Goal: Communication & Community: Connect with others

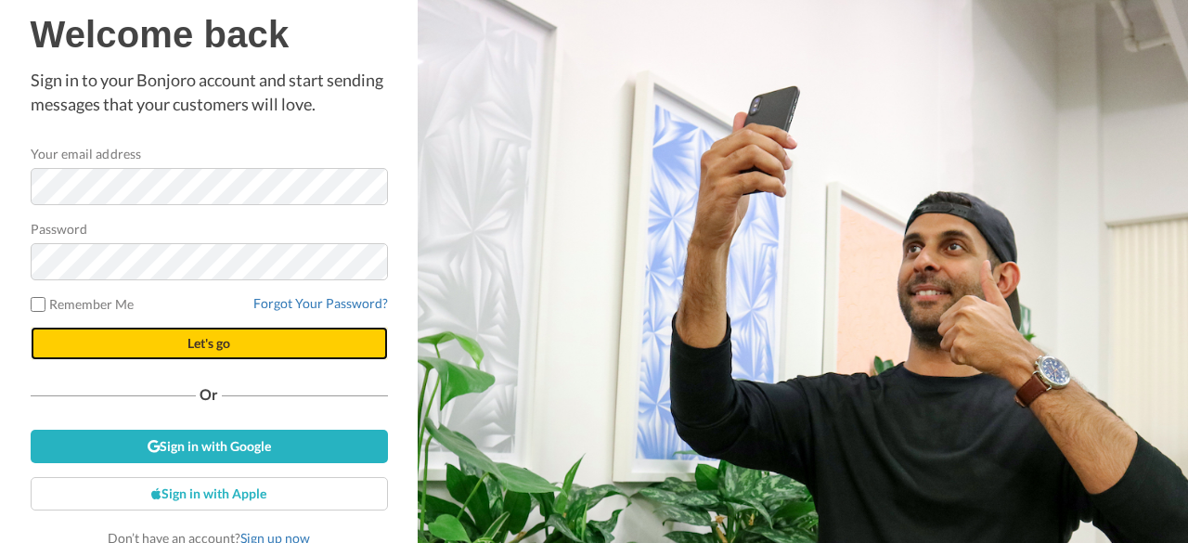
click at [222, 342] on span "Let's go" at bounding box center [208, 343] width 43 height 16
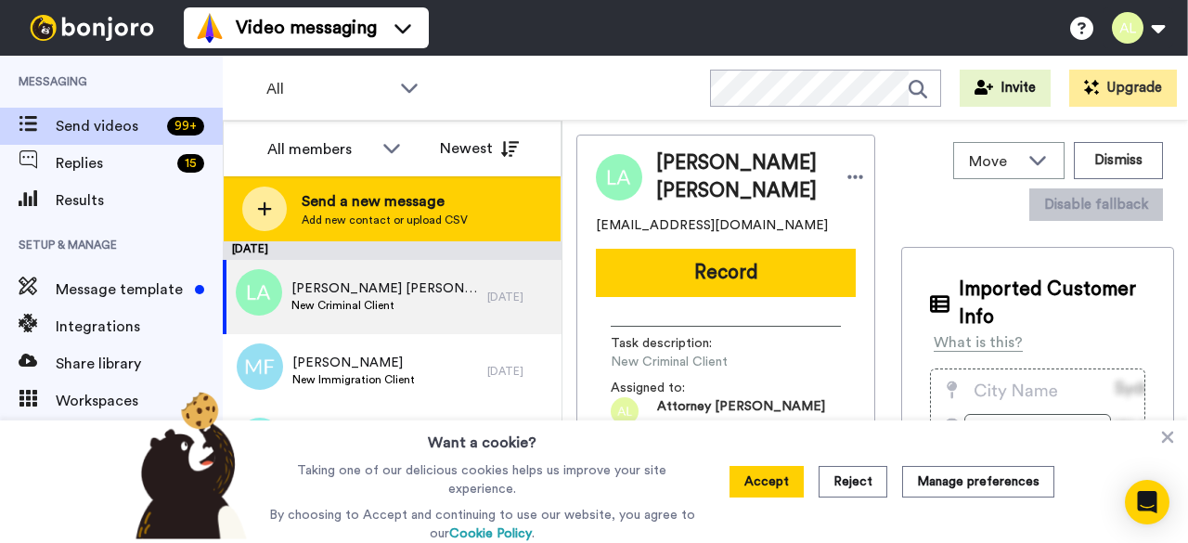
click at [448, 213] on span "Add new contact or upload CSV" at bounding box center [385, 220] width 166 height 15
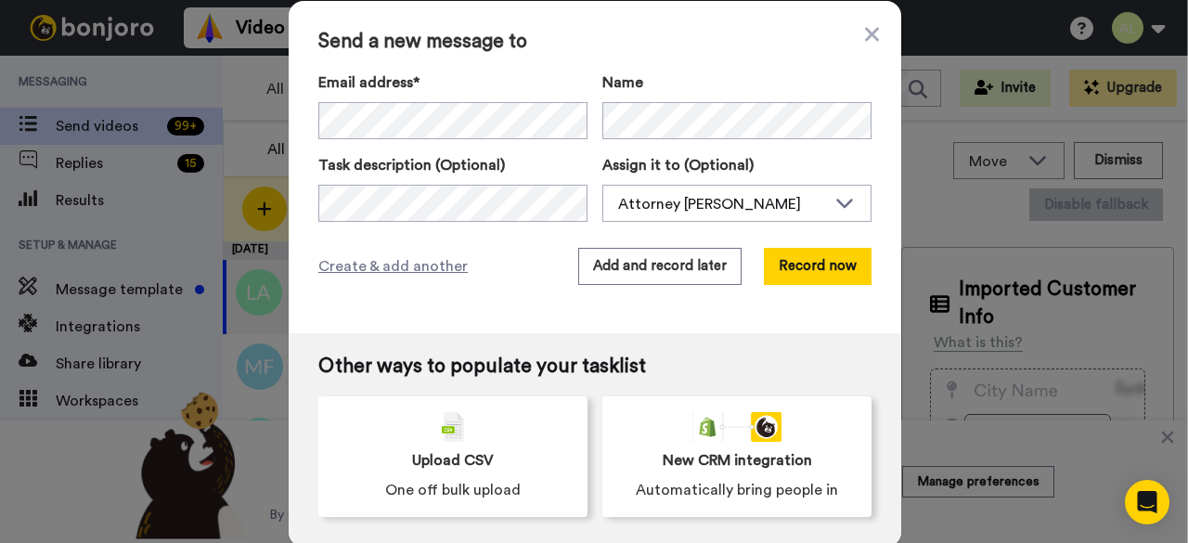
click at [493, 317] on div "Send a new message to Email address* Elvin Stewart <slcreer@yahoo.com> Name Tas…" at bounding box center [595, 167] width 612 height 332
click at [481, 316] on div "Send a new message to Email address* Elvin Stewart <slcreer@yahoo.com> Name Tas…" at bounding box center [595, 167] width 612 height 332
click at [865, 44] on icon at bounding box center [872, 34] width 14 height 22
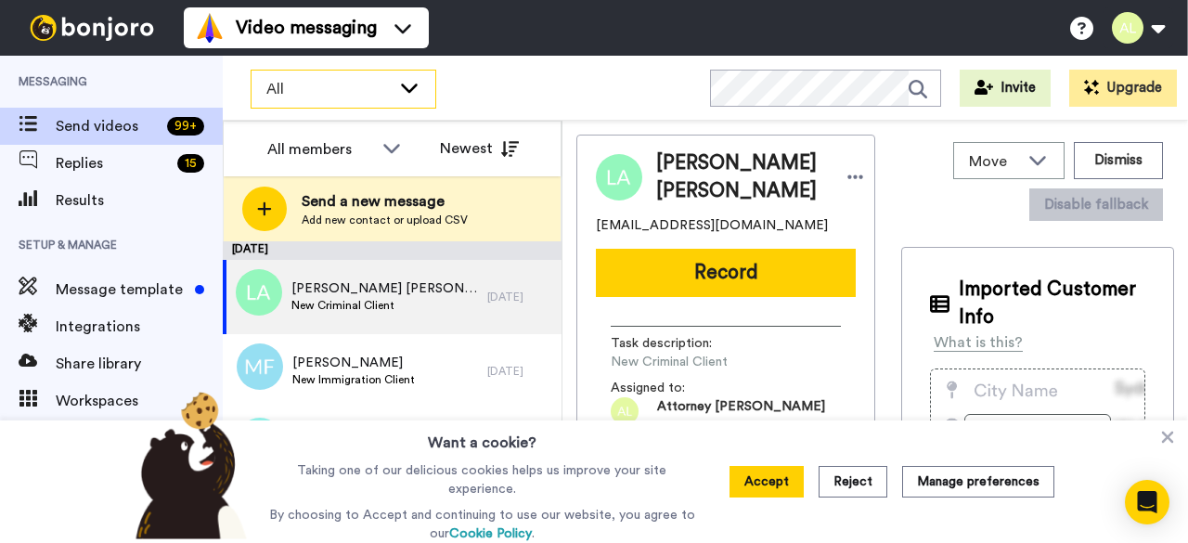
click at [392, 92] on div "All" at bounding box center [343, 89] width 184 height 37
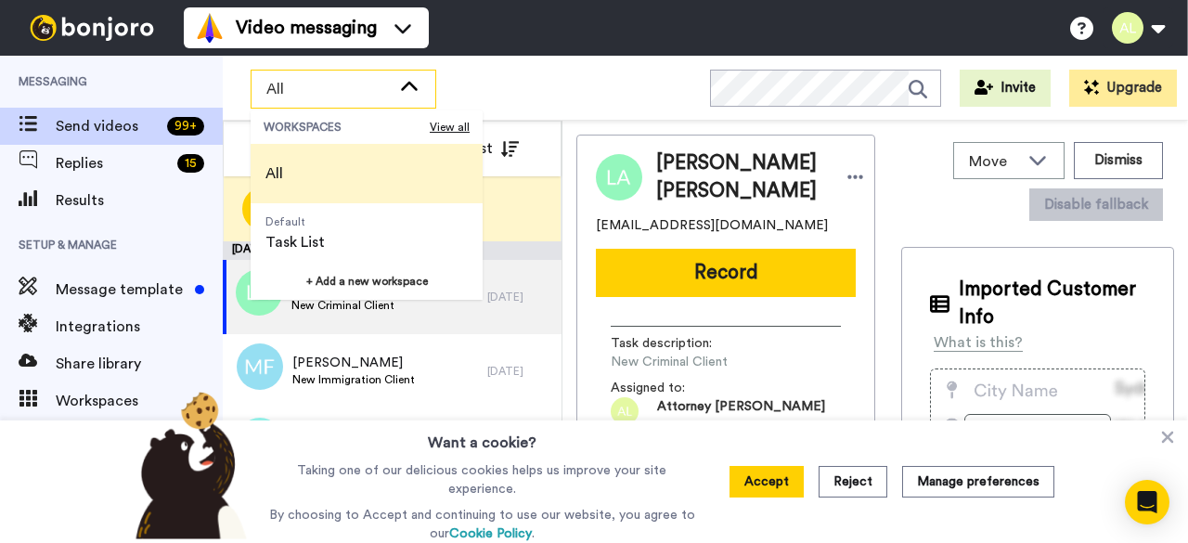
click at [356, 92] on span "All" at bounding box center [328, 89] width 124 height 22
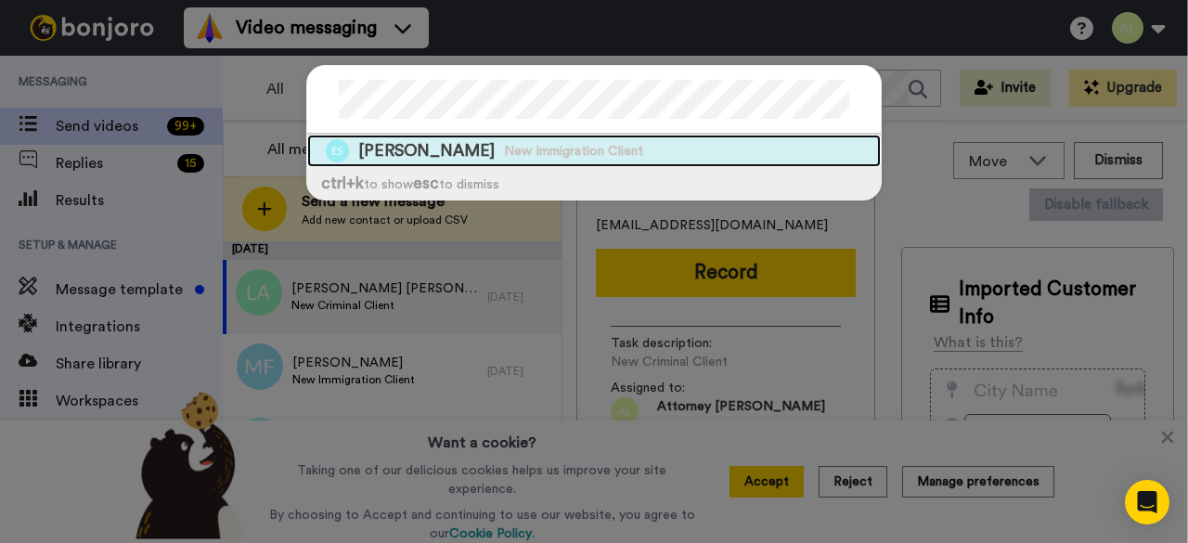
click at [425, 153] on span "Elvin Stewart" at bounding box center [426, 150] width 136 height 23
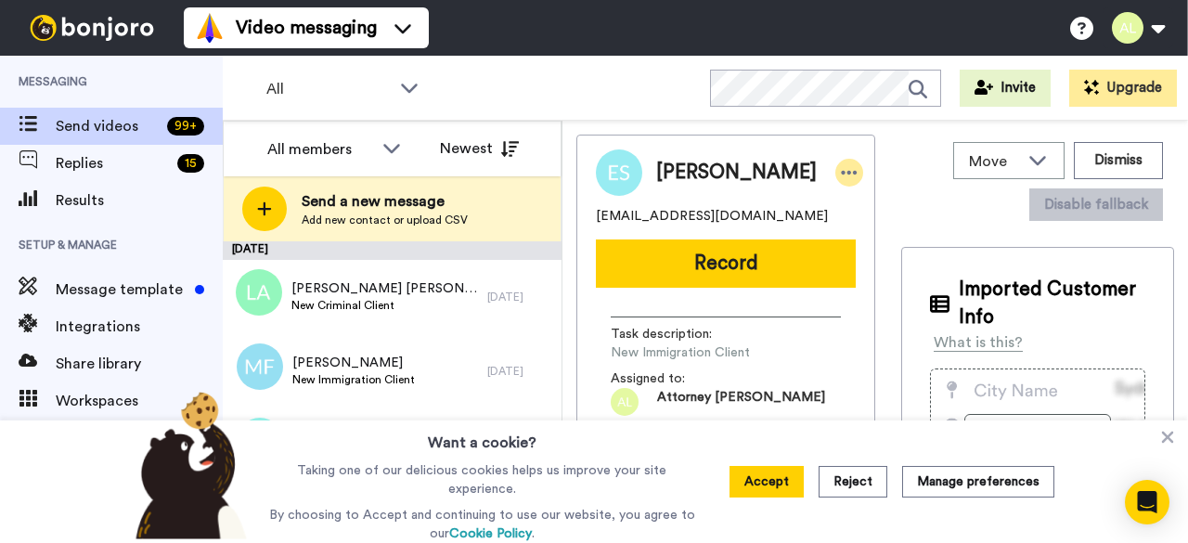
click at [841, 174] on icon at bounding box center [849, 172] width 17 height 19
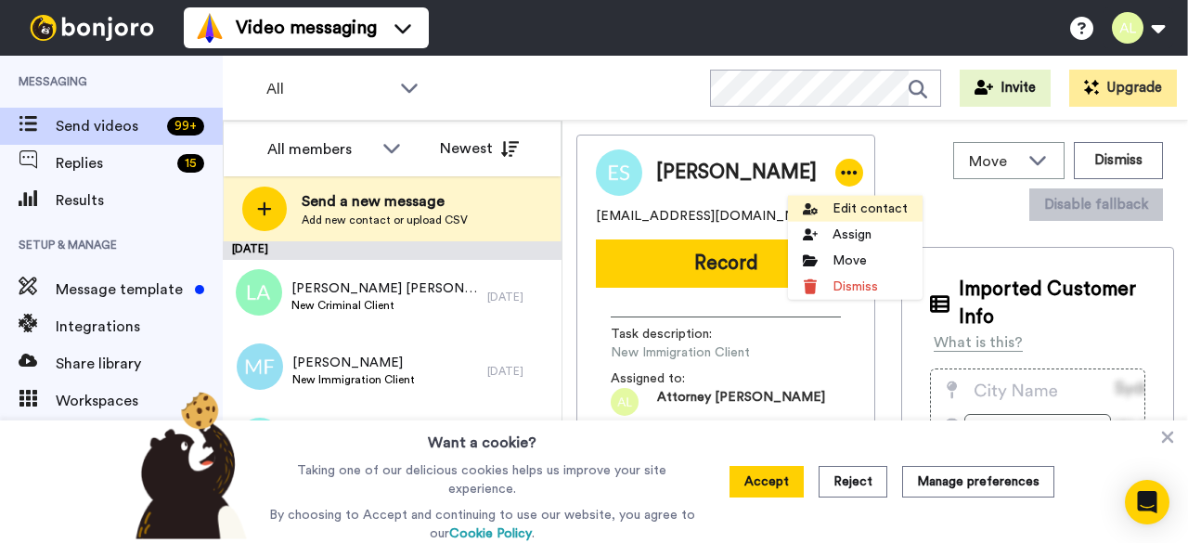
click at [864, 209] on li "Edit contact" at bounding box center [855, 209] width 135 height 26
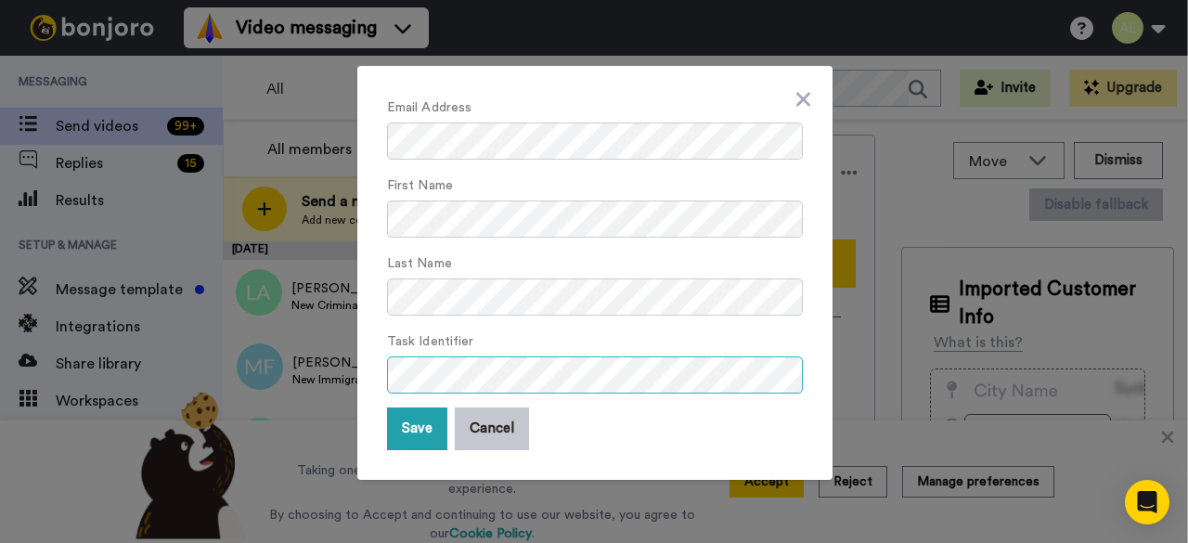
click at [378, 382] on div "Email Address First Name Last Name Task Identifier Save Cancel" at bounding box center [594, 273] width 475 height 414
click at [414, 432] on button "Save" at bounding box center [417, 428] width 60 height 43
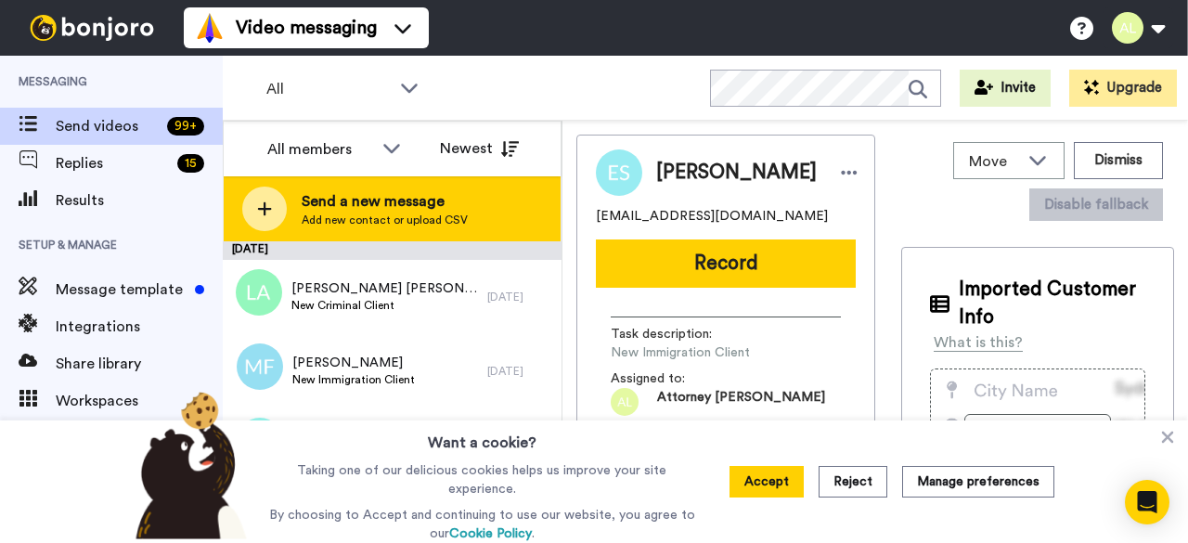
click at [421, 196] on span "Send a new message" at bounding box center [385, 201] width 166 height 22
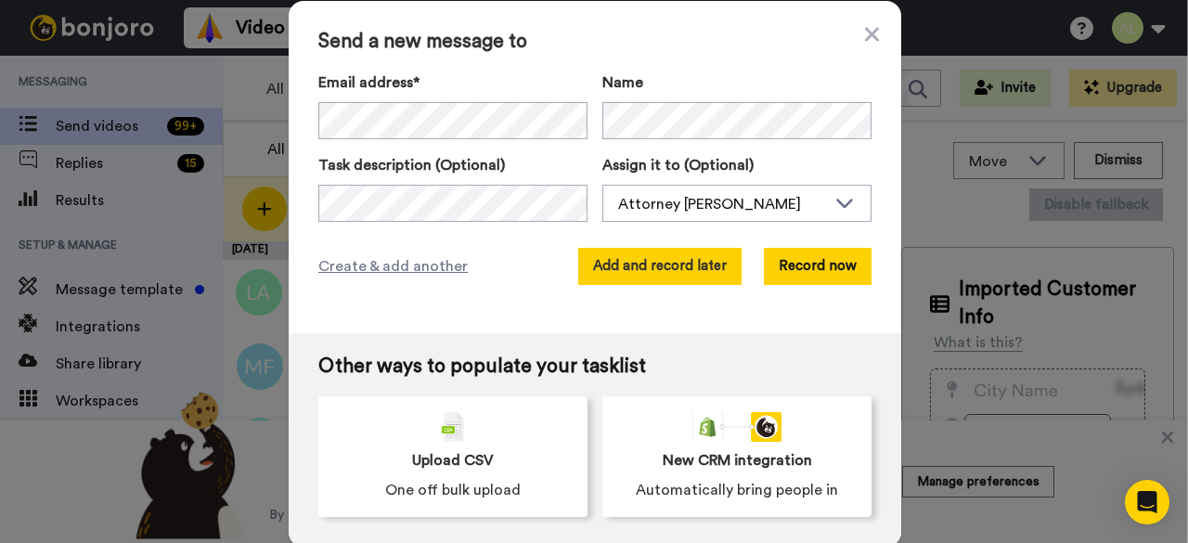
click at [647, 266] on button "Add and record later" at bounding box center [659, 266] width 163 height 37
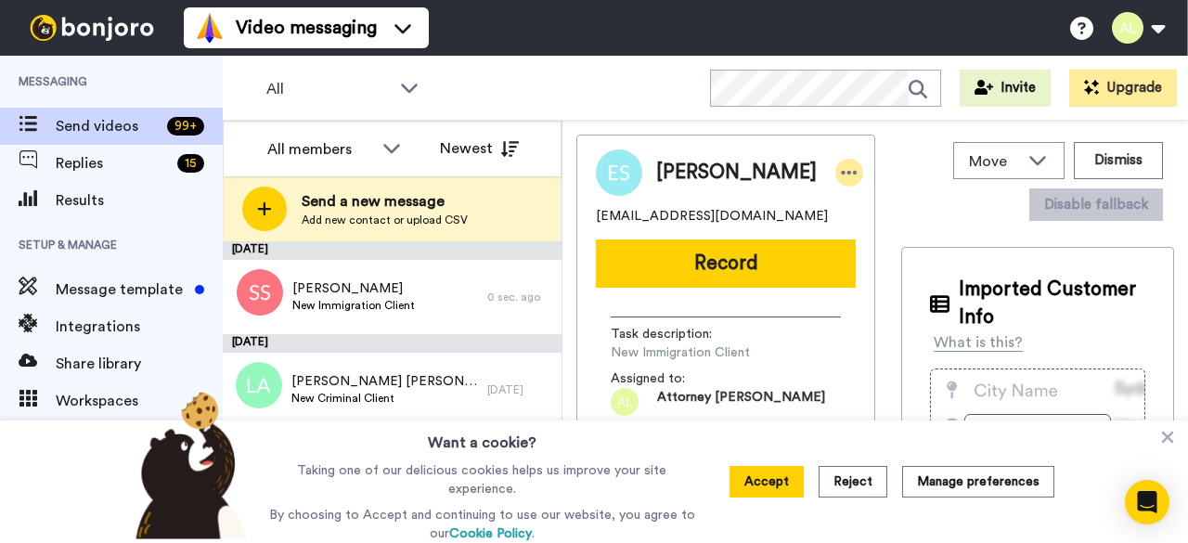
click at [841, 176] on icon at bounding box center [849, 172] width 17 height 19
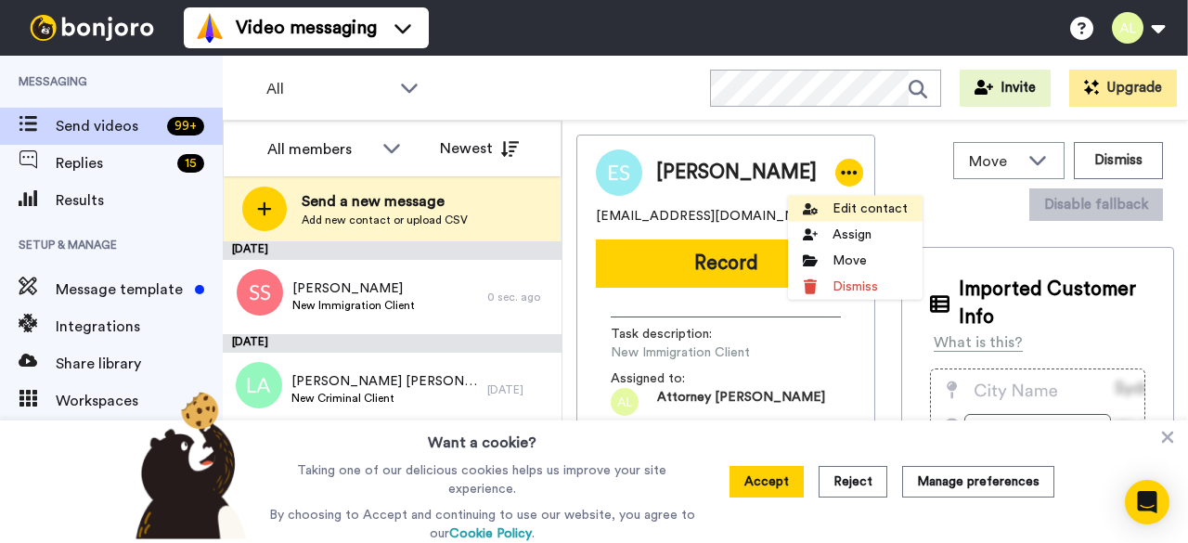
click at [854, 200] on li "Edit contact" at bounding box center [855, 209] width 135 height 26
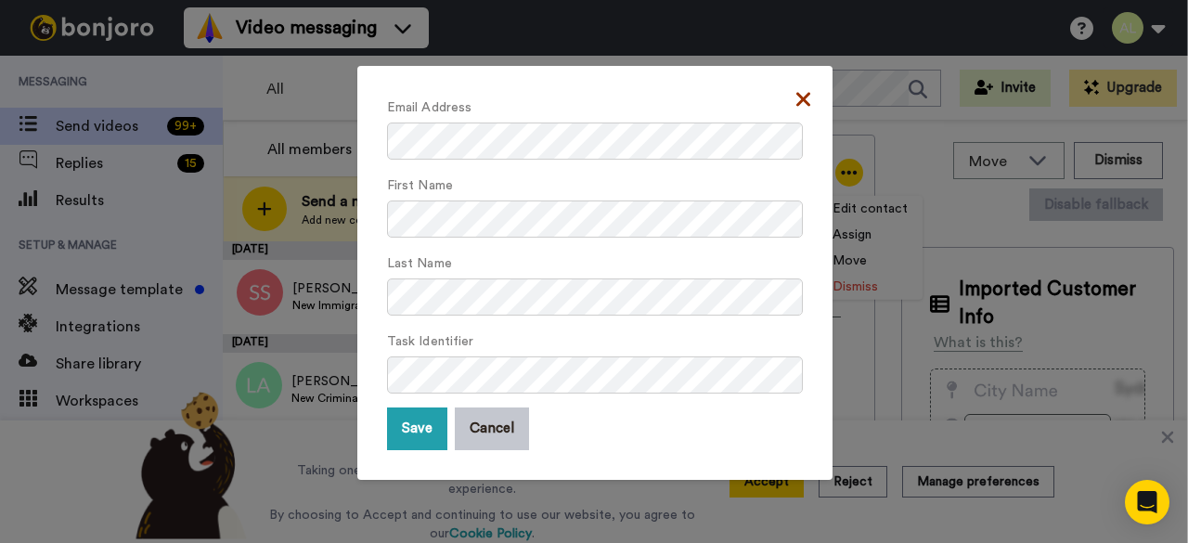
click at [796, 100] on icon at bounding box center [803, 99] width 14 height 14
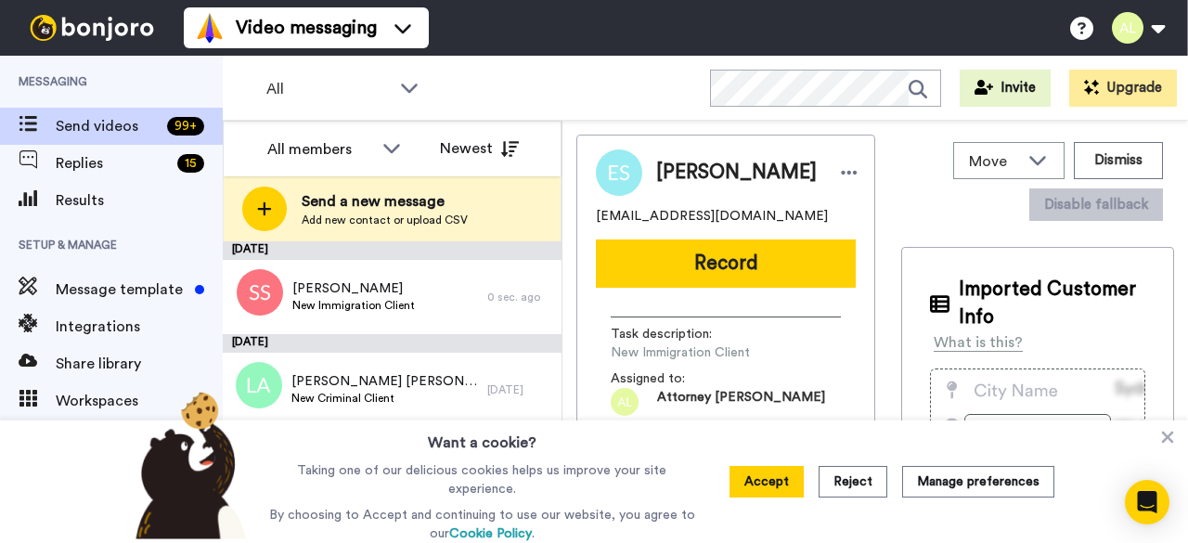
drag, startPoint x: 897, startPoint y: 142, endPoint x: 896, endPoint y: 156, distance: 14.0
click at [901, 145] on div "Move WORKSPACES View all Default Task List + Add a new workspace Dismiss Disabl…" at bounding box center [1037, 182] width 273 height 94
click at [841, 182] on icon at bounding box center [849, 172] width 17 height 19
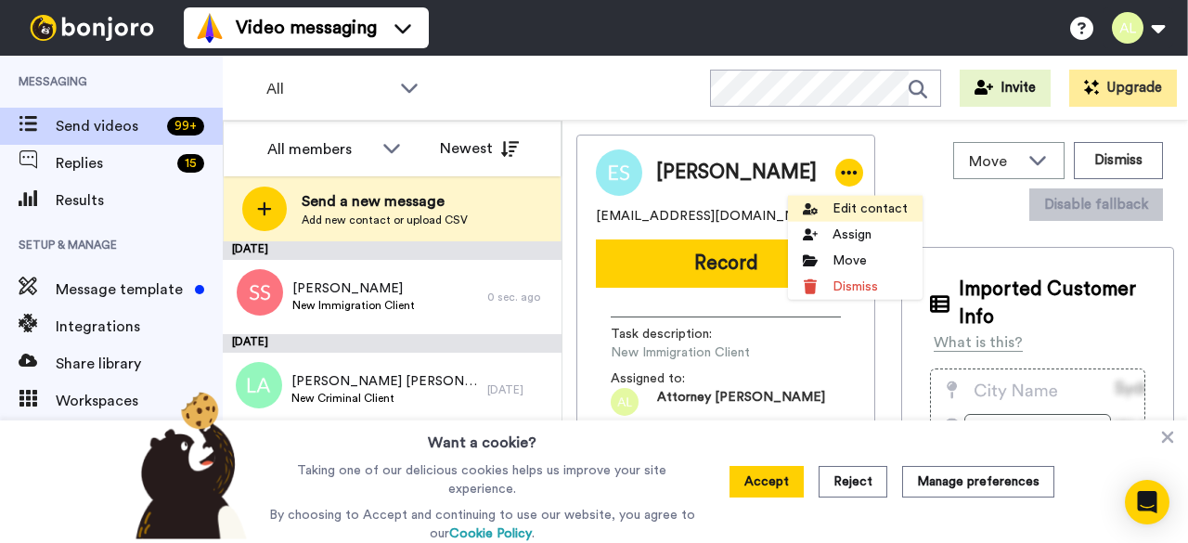
click at [870, 212] on li "Edit contact" at bounding box center [855, 209] width 135 height 26
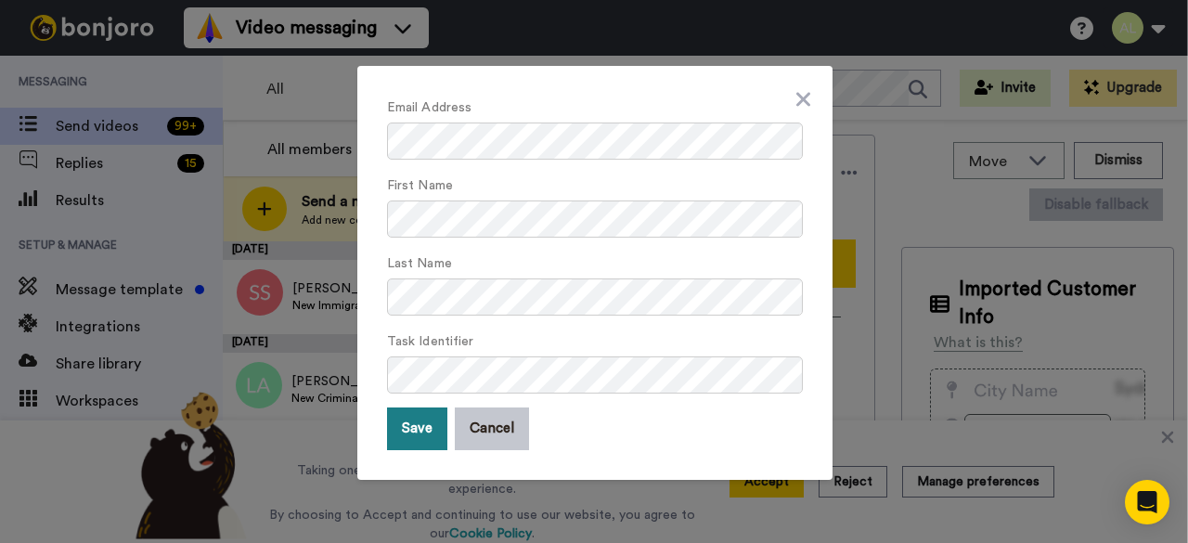
click at [411, 423] on button "Save" at bounding box center [417, 428] width 60 height 43
